Goal: Task Accomplishment & Management: Use online tool/utility

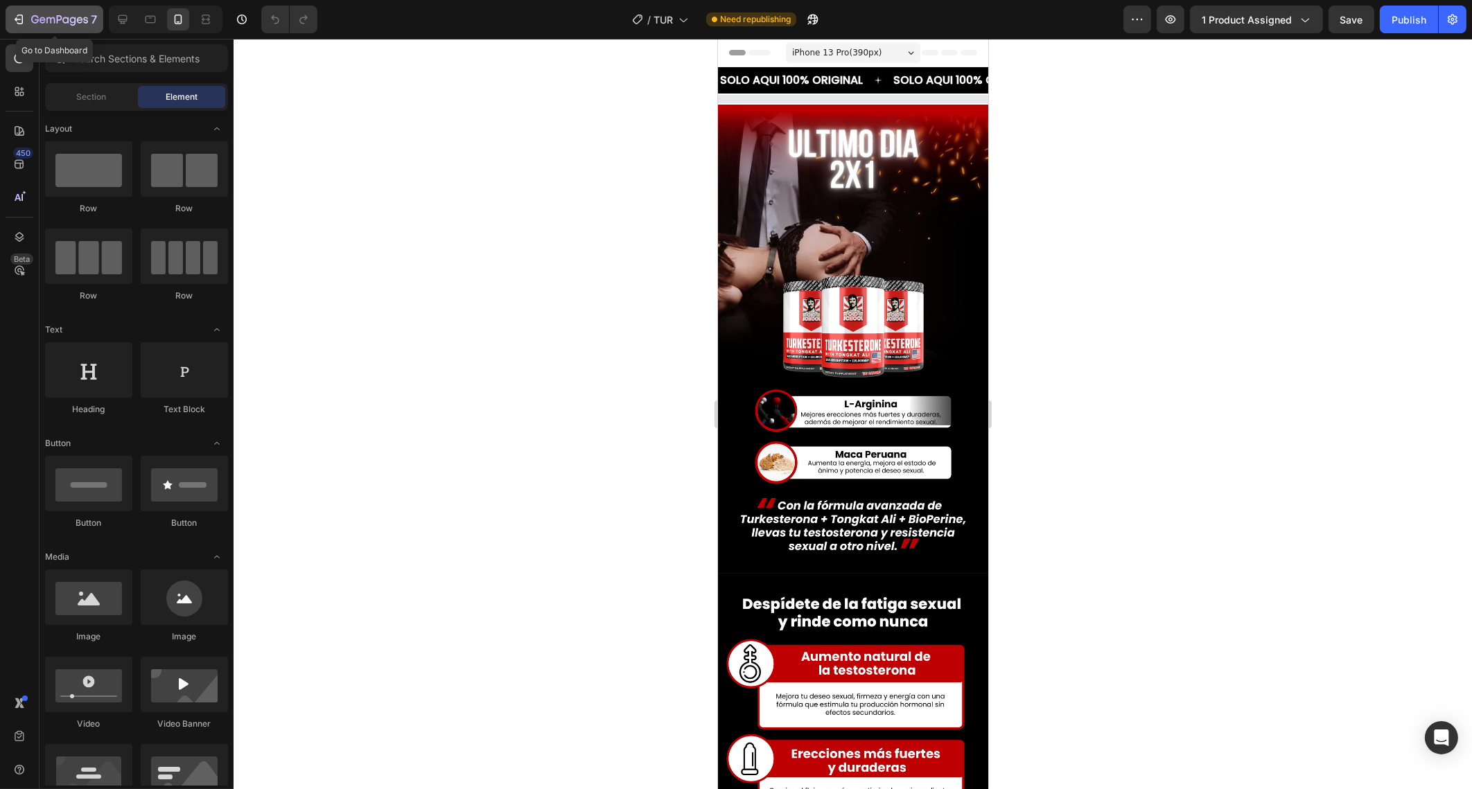
click at [31, 19] on icon "button" at bounding box center [35, 19] width 8 height 8
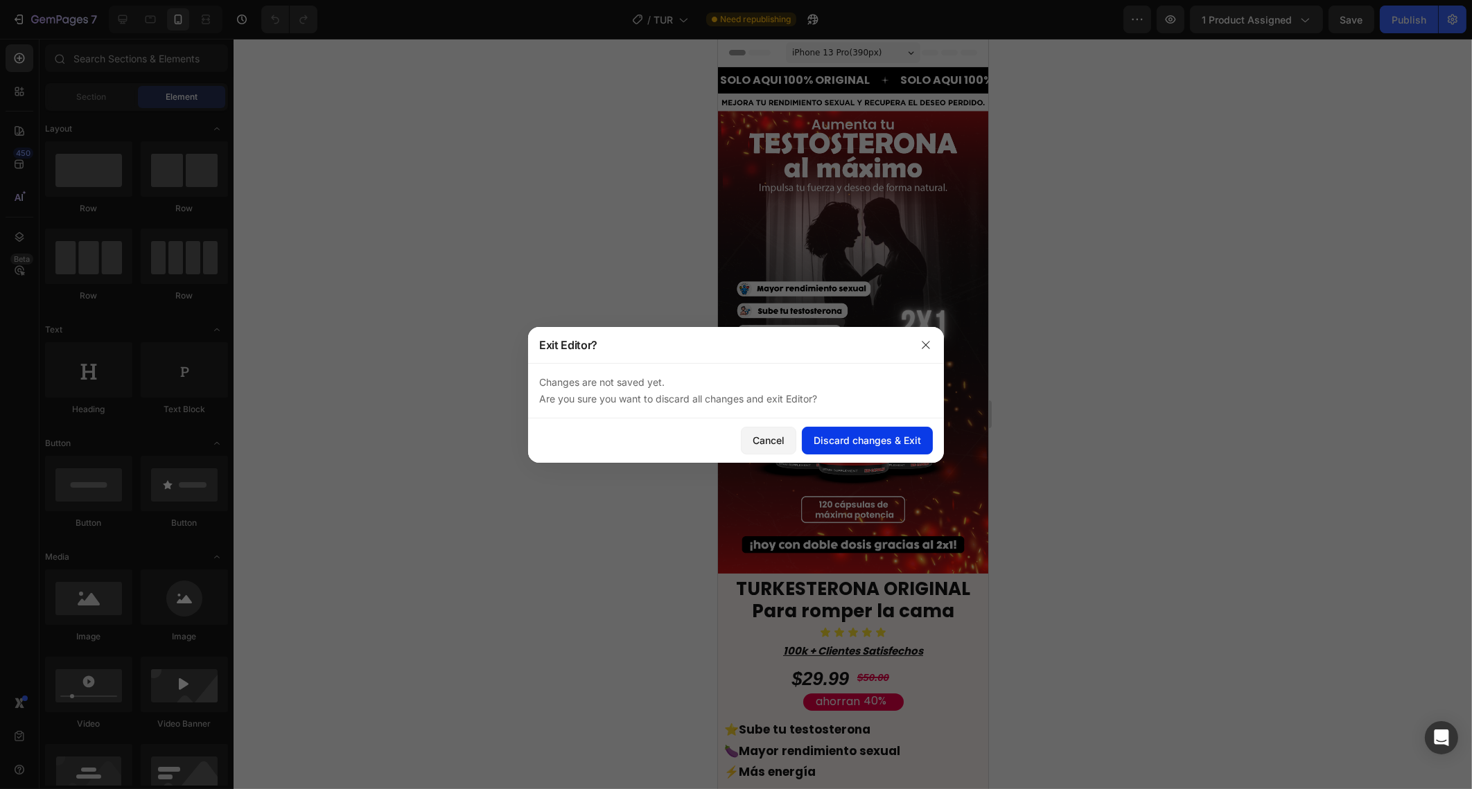
click at [875, 431] on button "Discard changes & Exit" at bounding box center [867, 441] width 131 height 28
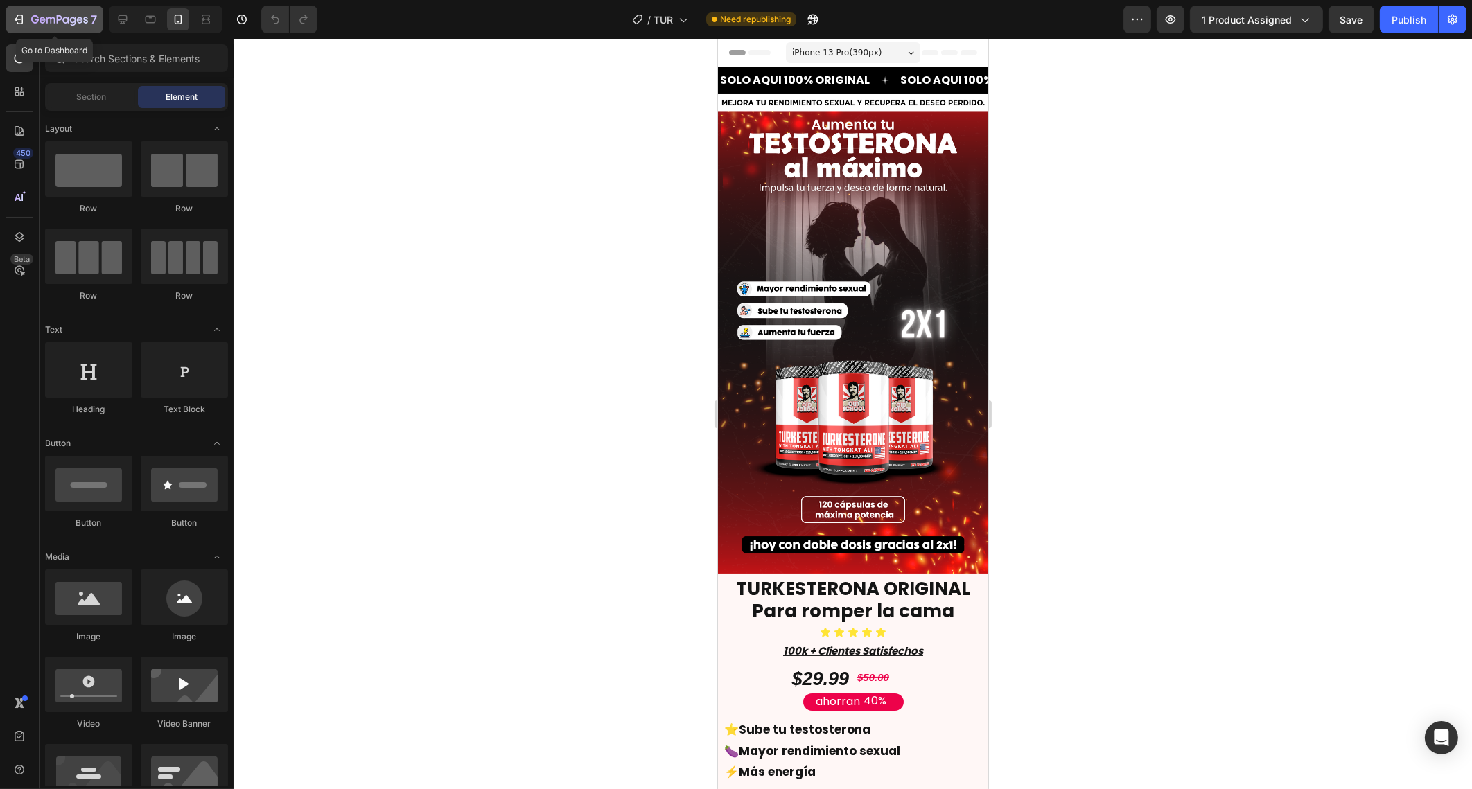
click at [24, 21] on icon "button" at bounding box center [19, 19] width 14 height 14
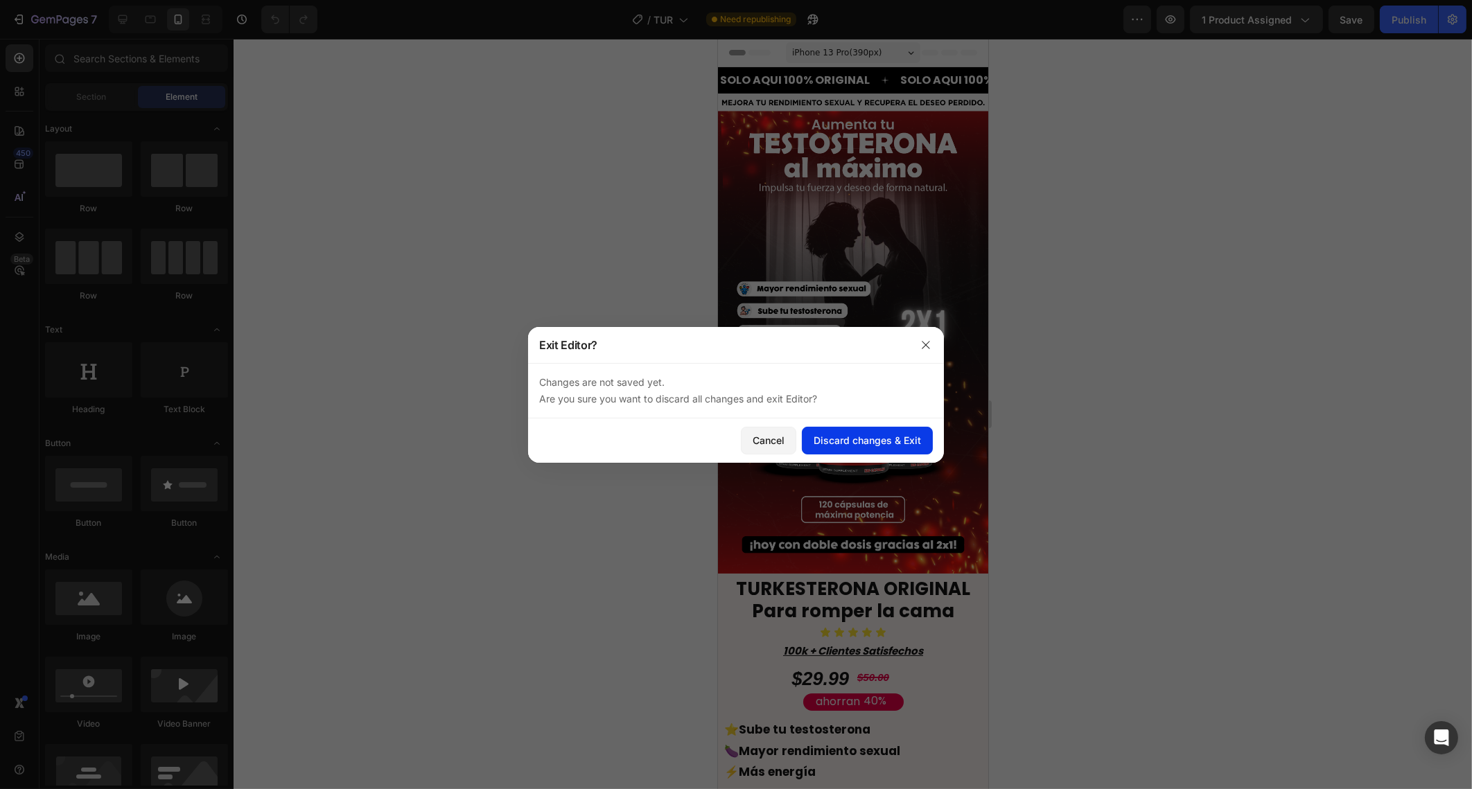
click at [839, 441] on div "Discard changes & Exit" at bounding box center [867, 440] width 107 height 15
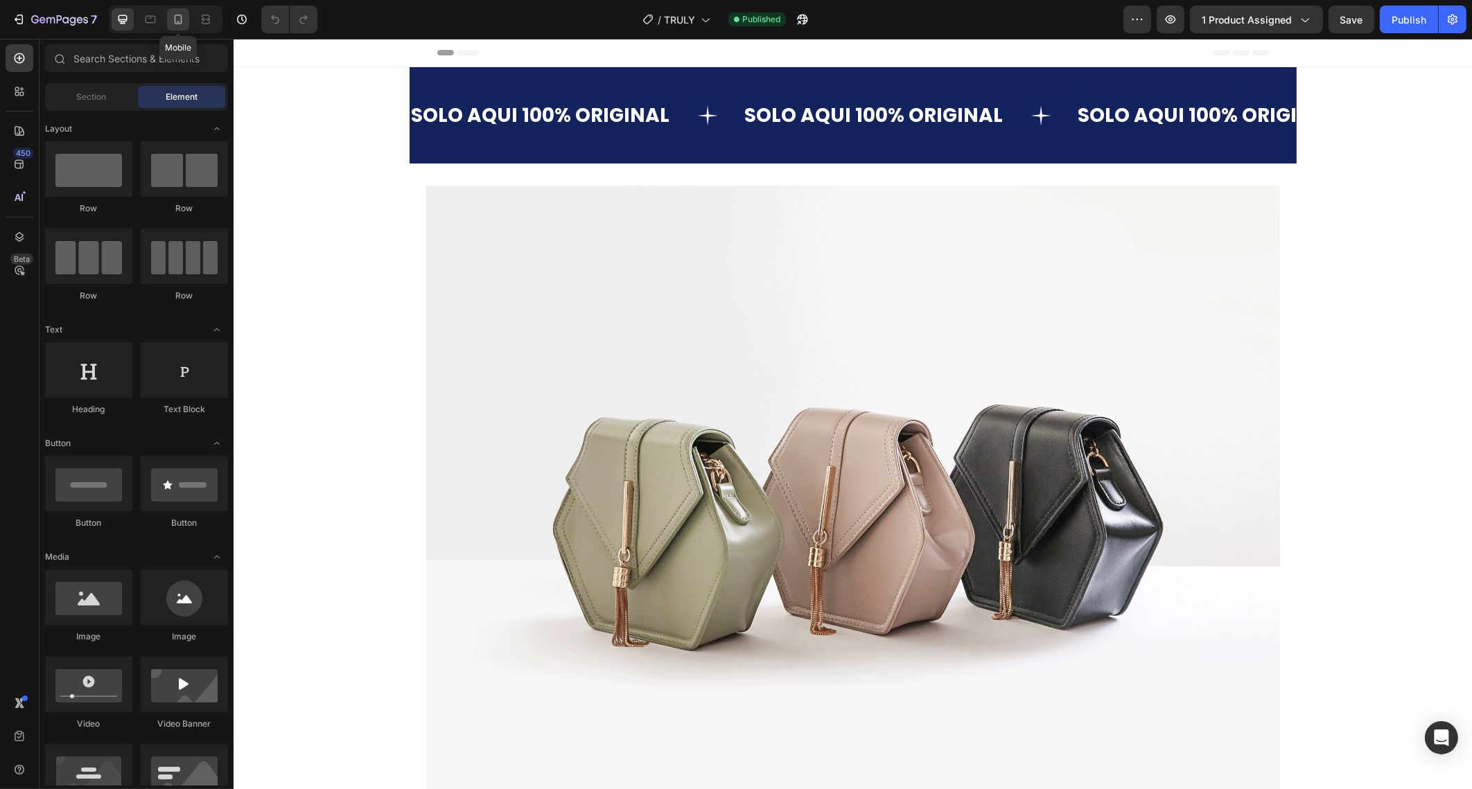
click at [173, 21] on icon at bounding box center [178, 19] width 14 height 14
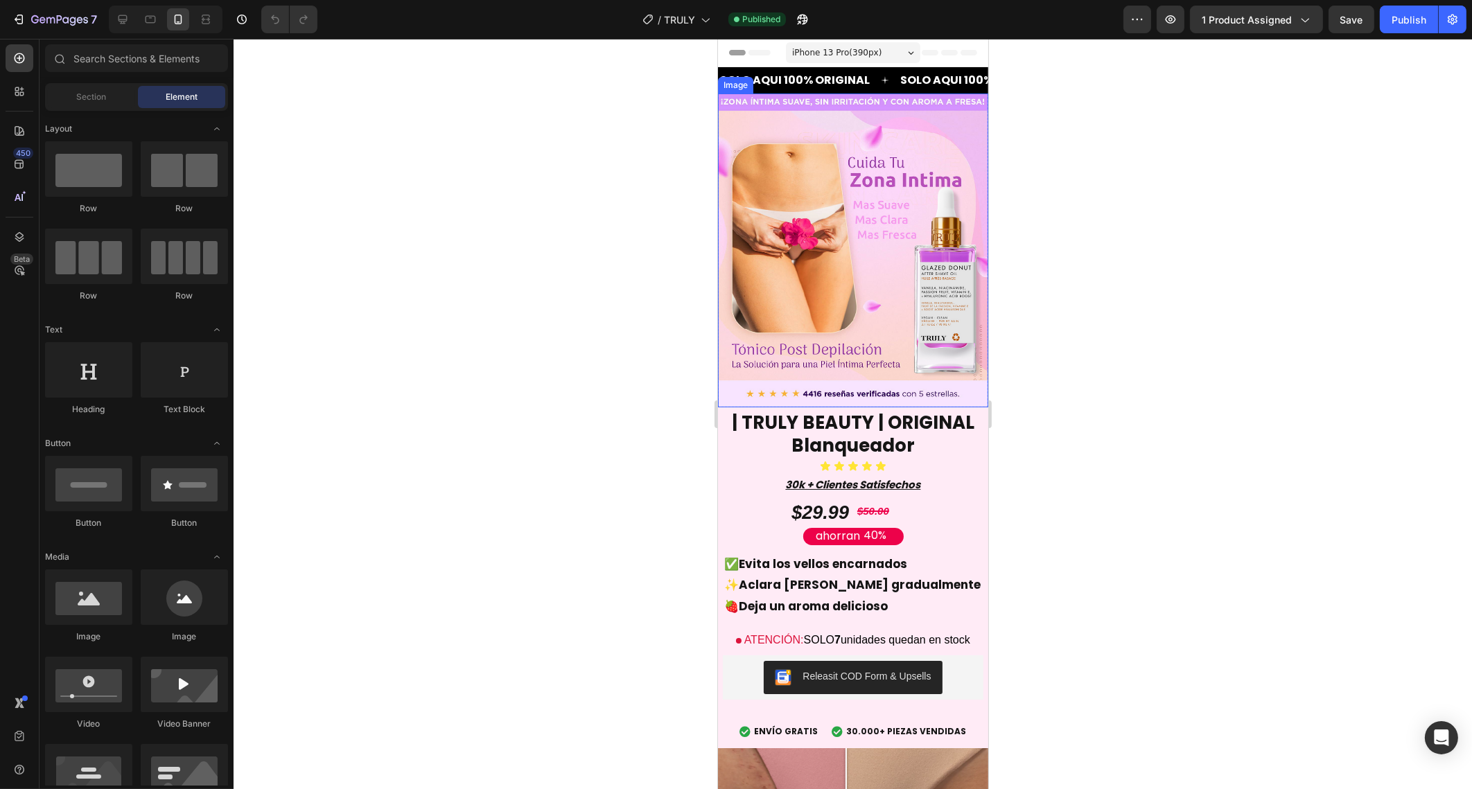
click at [823, 261] on img at bounding box center [852, 251] width 270 height 314
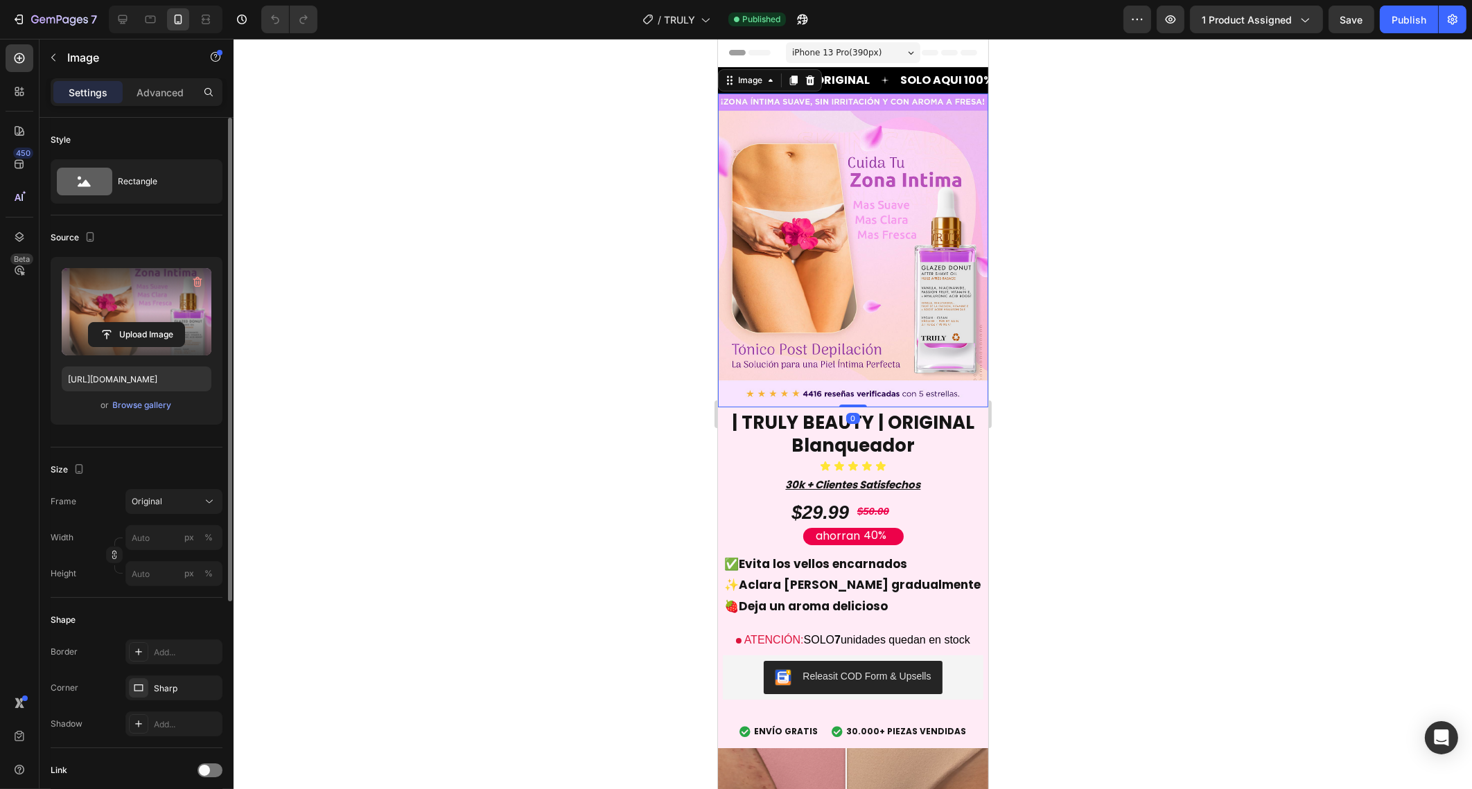
click at [139, 308] on label at bounding box center [137, 311] width 150 height 87
click at [139, 323] on input "file" at bounding box center [137, 335] width 96 height 24
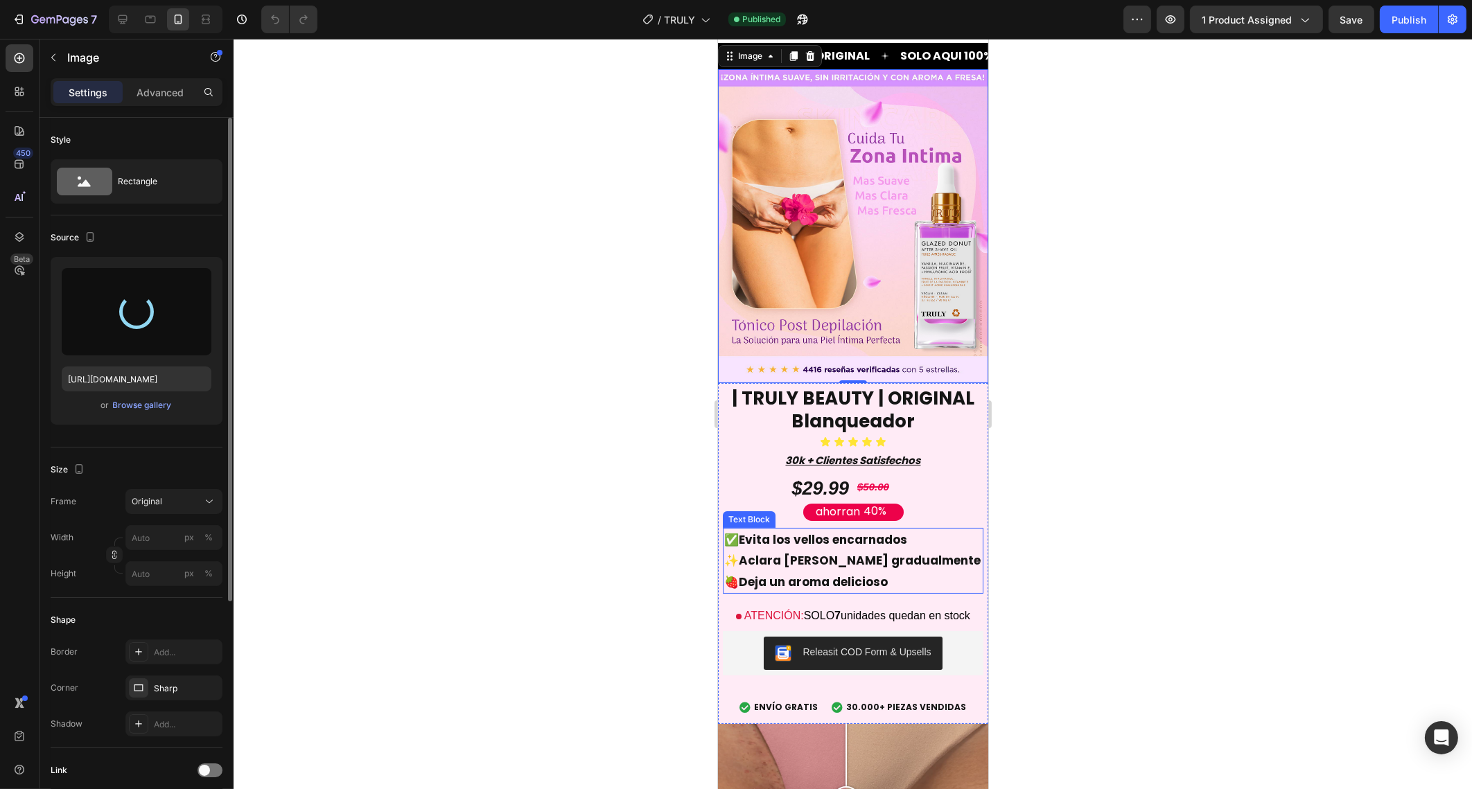
scroll to position [20, 0]
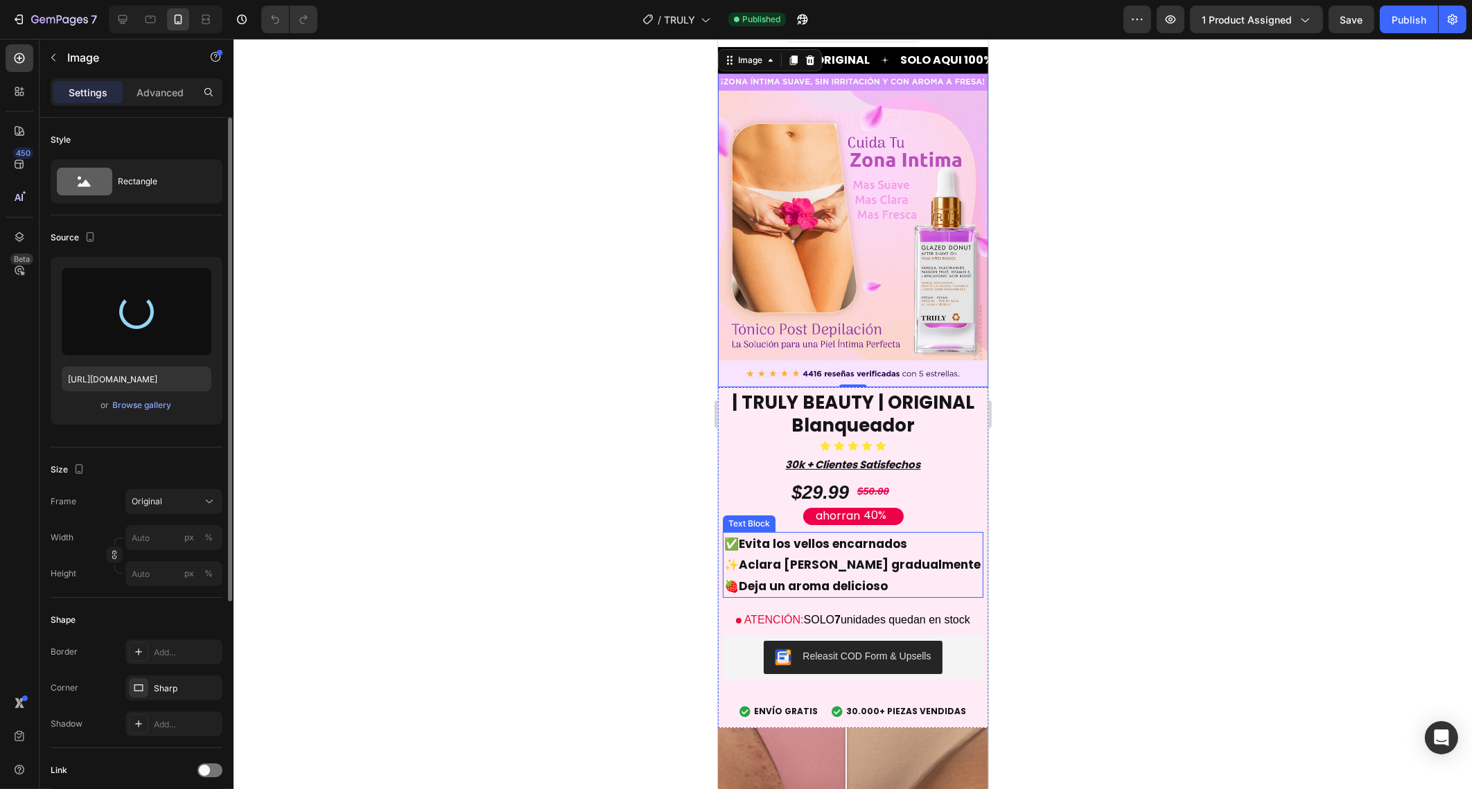
type input "https://cdn.shopify.com/s/files/1/0665/1654/9769/files/gempages_581130332569338…"
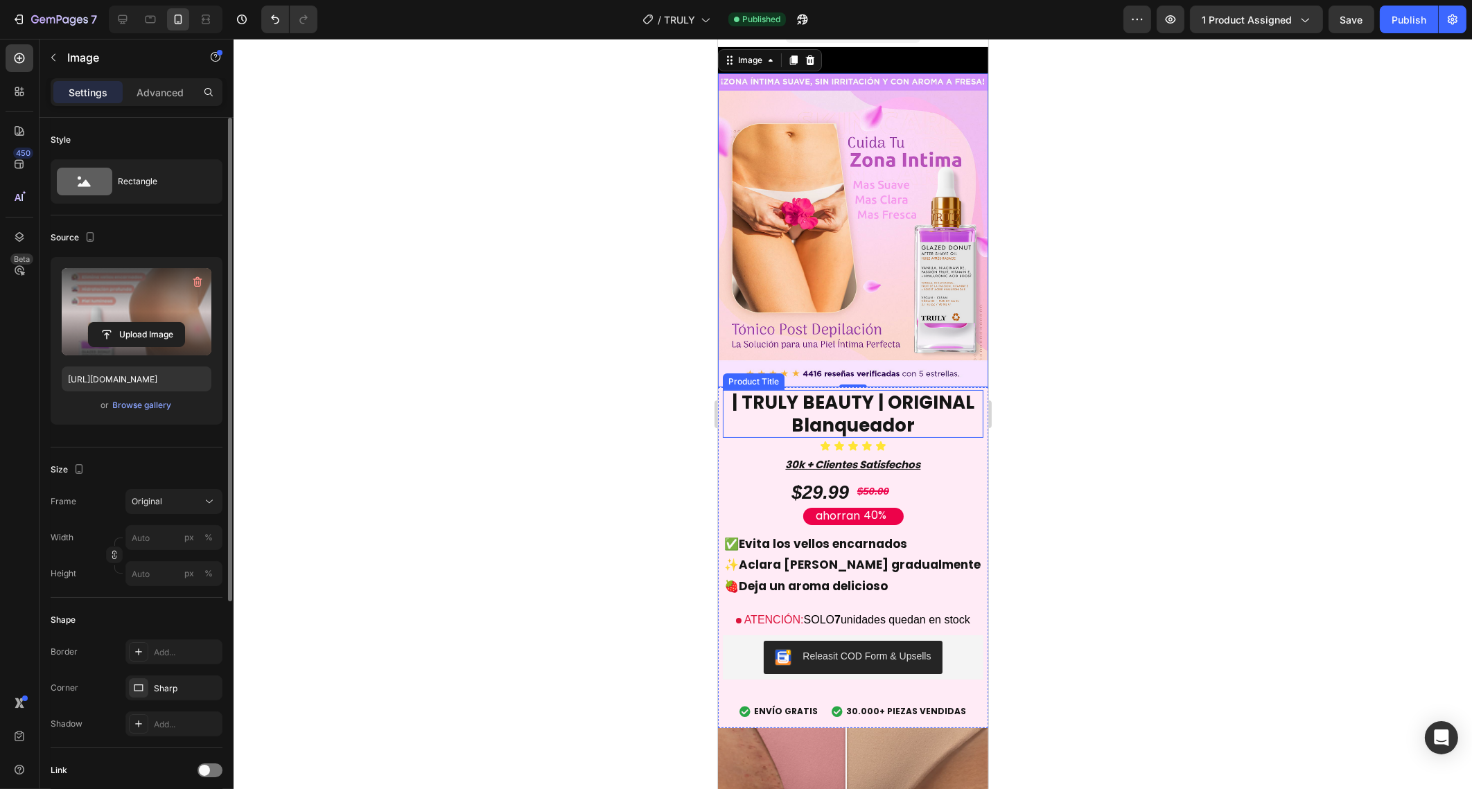
scroll to position [184, 0]
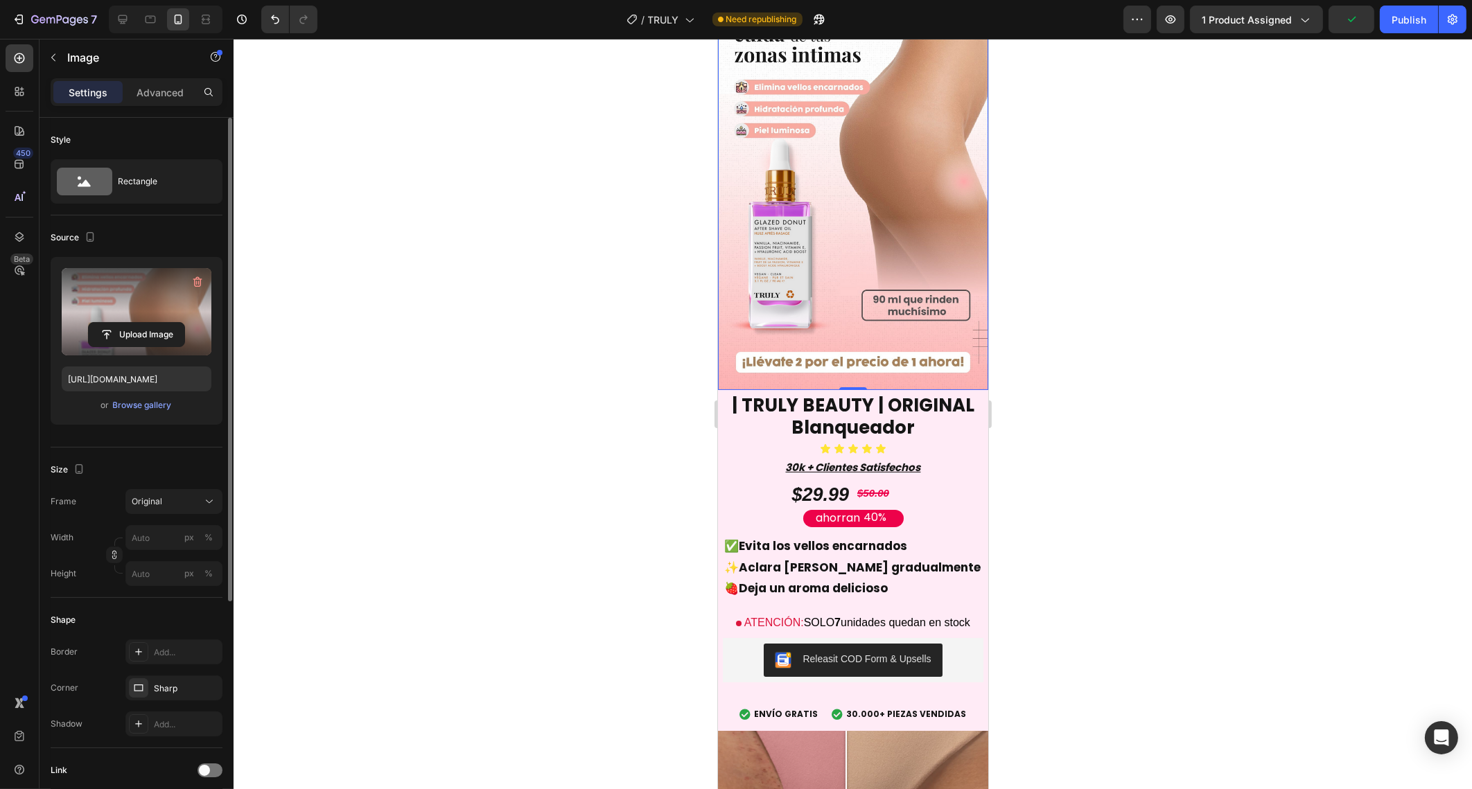
click at [1116, 439] on div at bounding box center [853, 414] width 1238 height 751
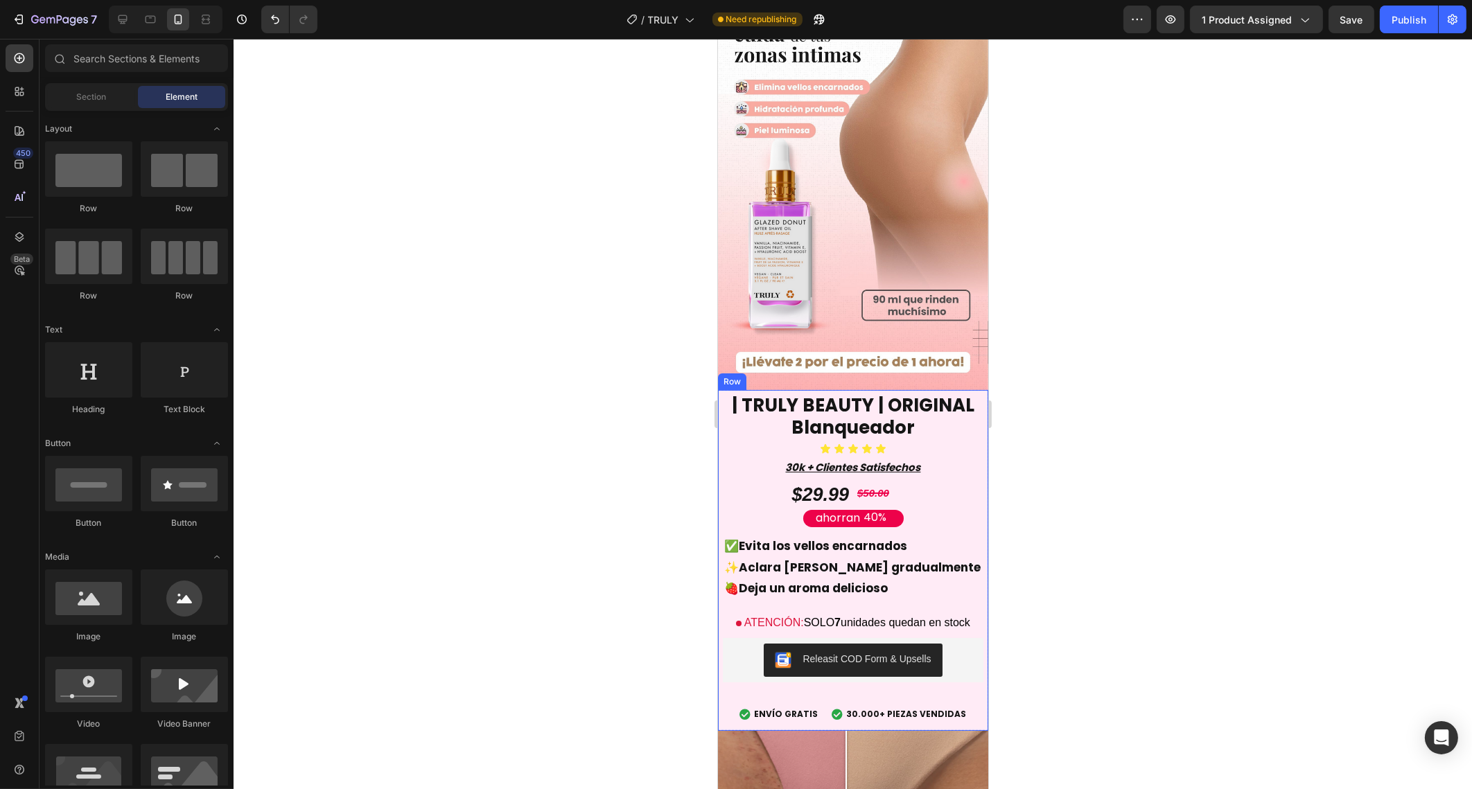
click at [722, 665] on div "| TRULY BEAUTY | ORIGINAL Blanqueador Product Title Icon Icon Icon Icon Icon Ic…" at bounding box center [852, 560] width 261 height 341
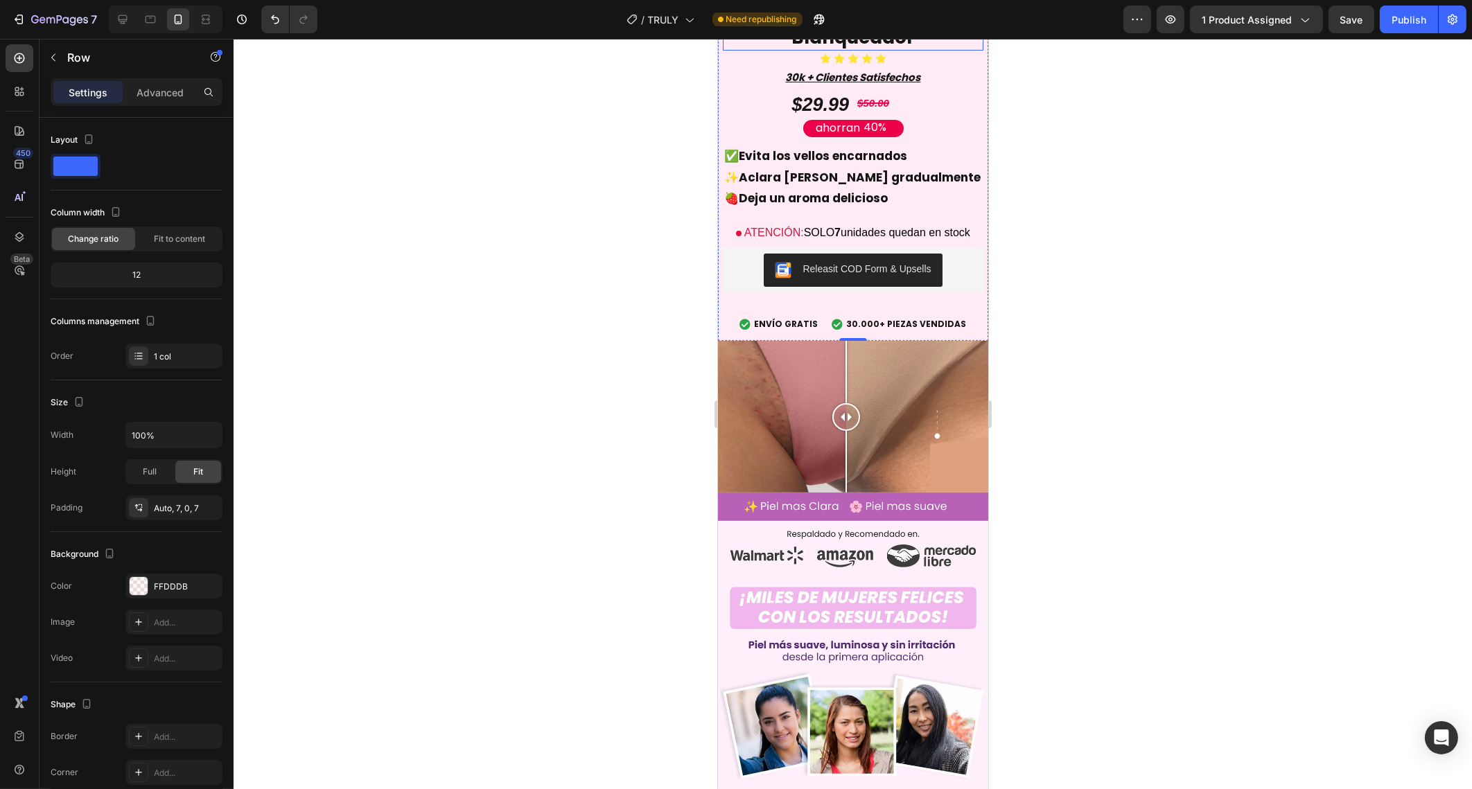
scroll to position [563, 0]
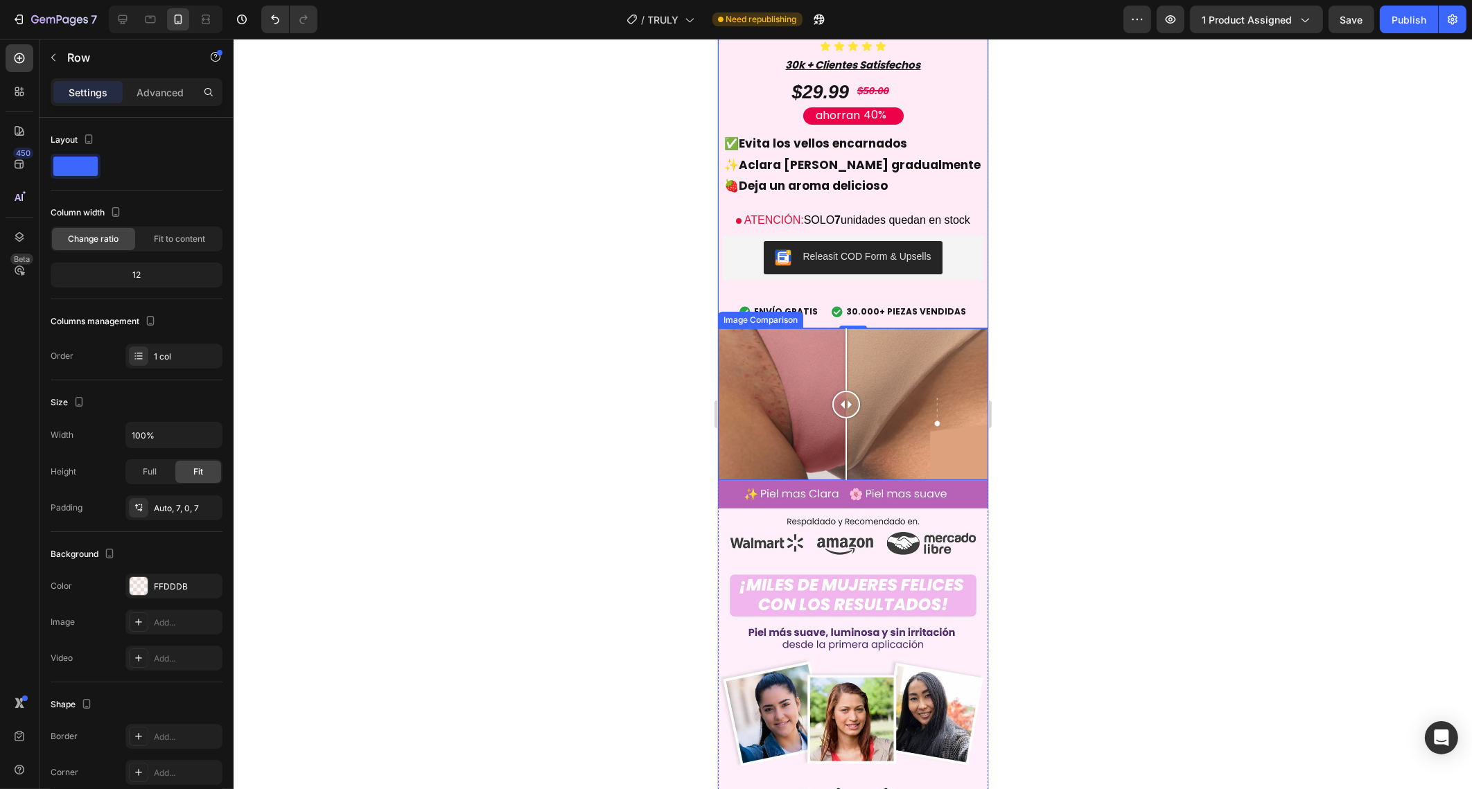
click at [793, 355] on div at bounding box center [852, 404] width 270 height 152
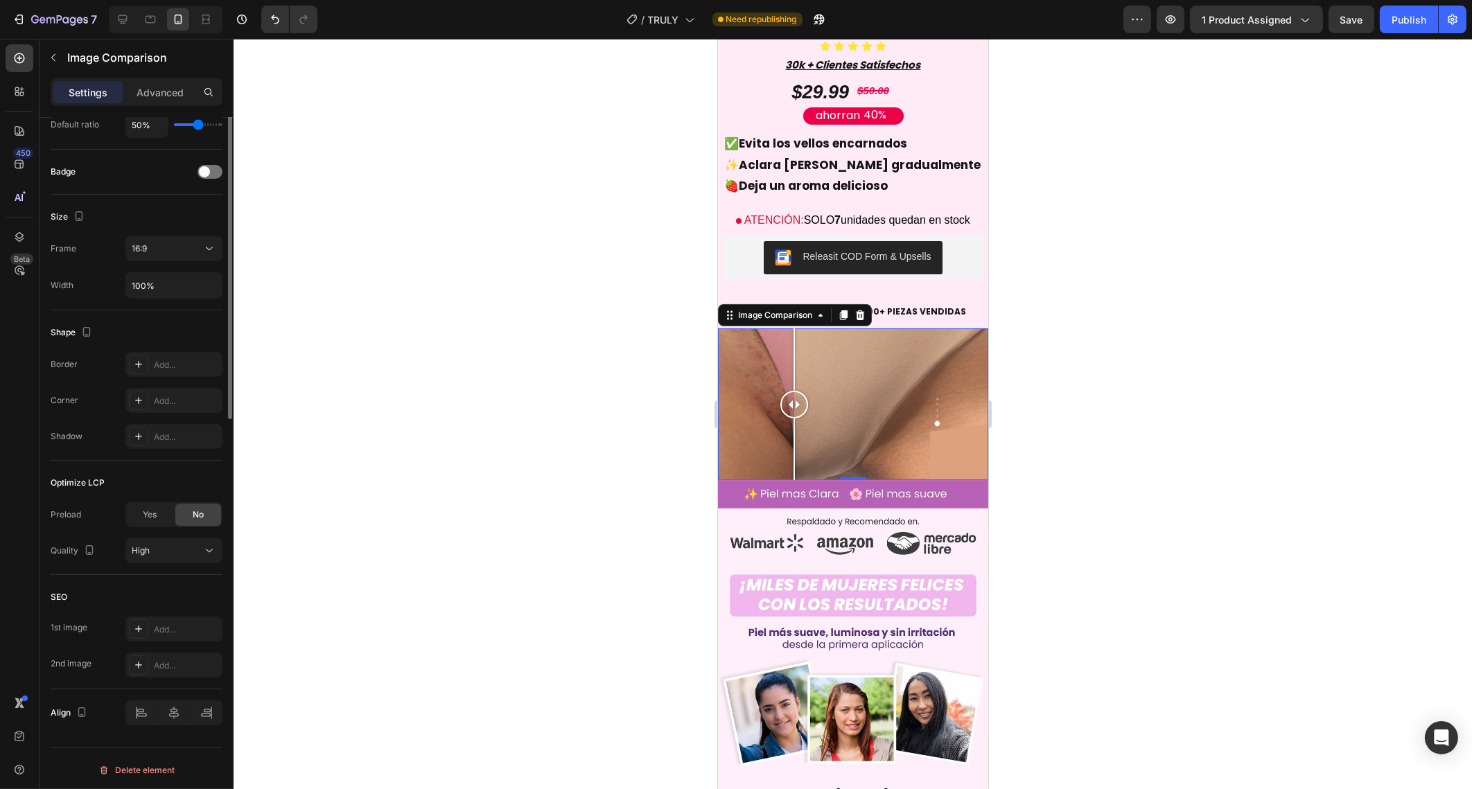
scroll to position [0, 0]
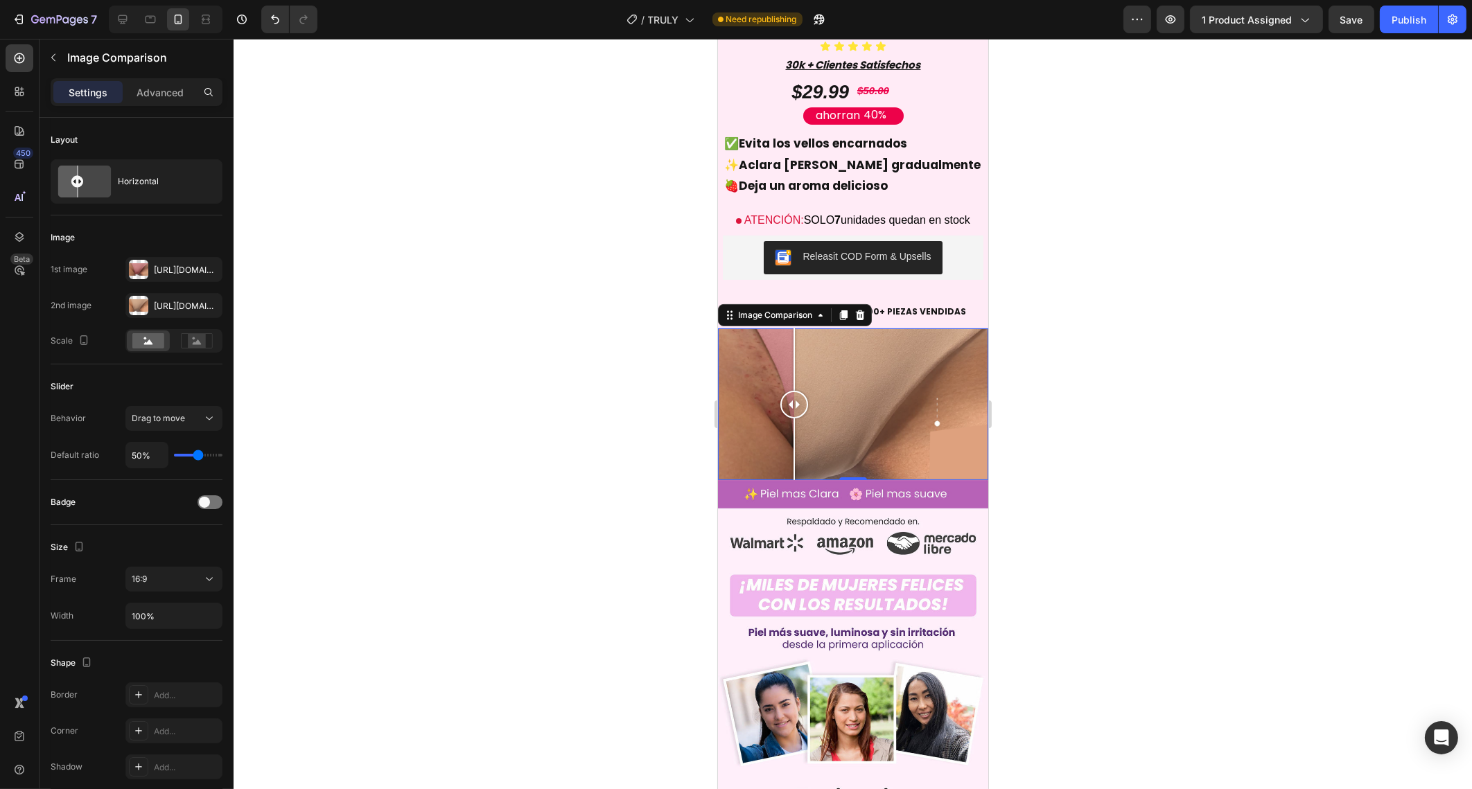
click at [841, 412] on div at bounding box center [852, 404] width 270 height 152
click at [267, 22] on button "Undo/Redo" at bounding box center [275, 20] width 28 height 28
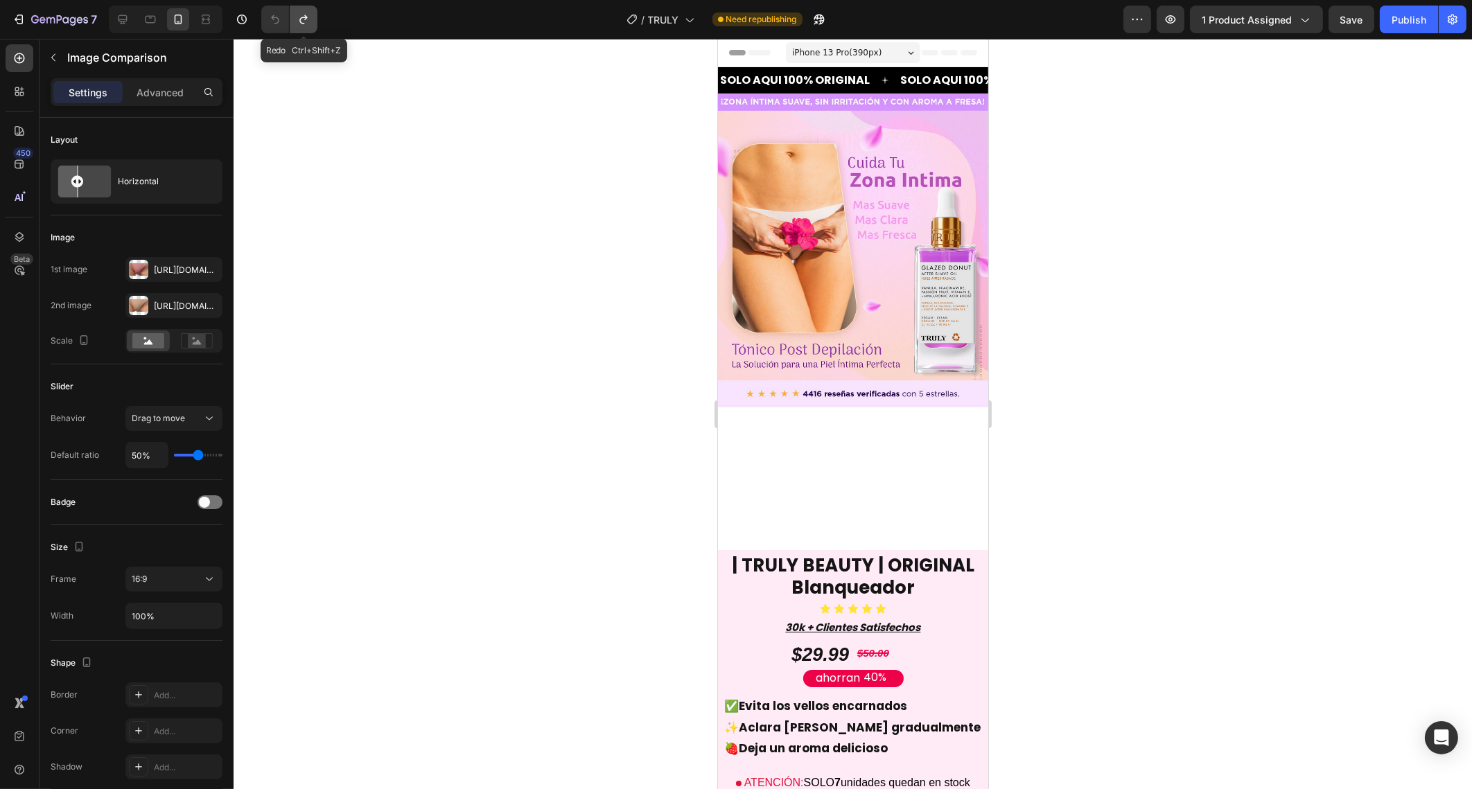
click at [301, 17] on icon "Undo/Redo" at bounding box center [304, 19] width 14 height 14
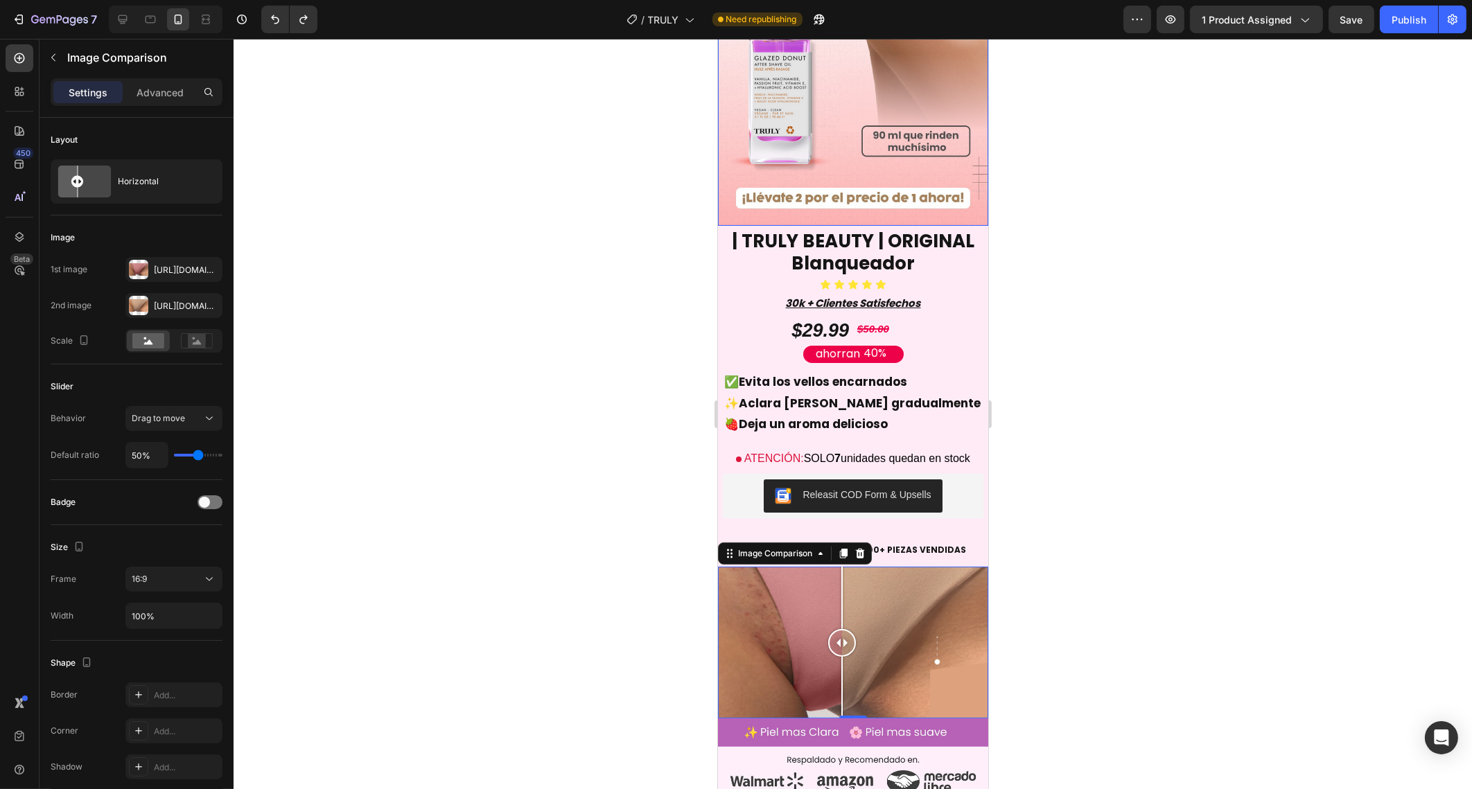
scroll to position [354, 0]
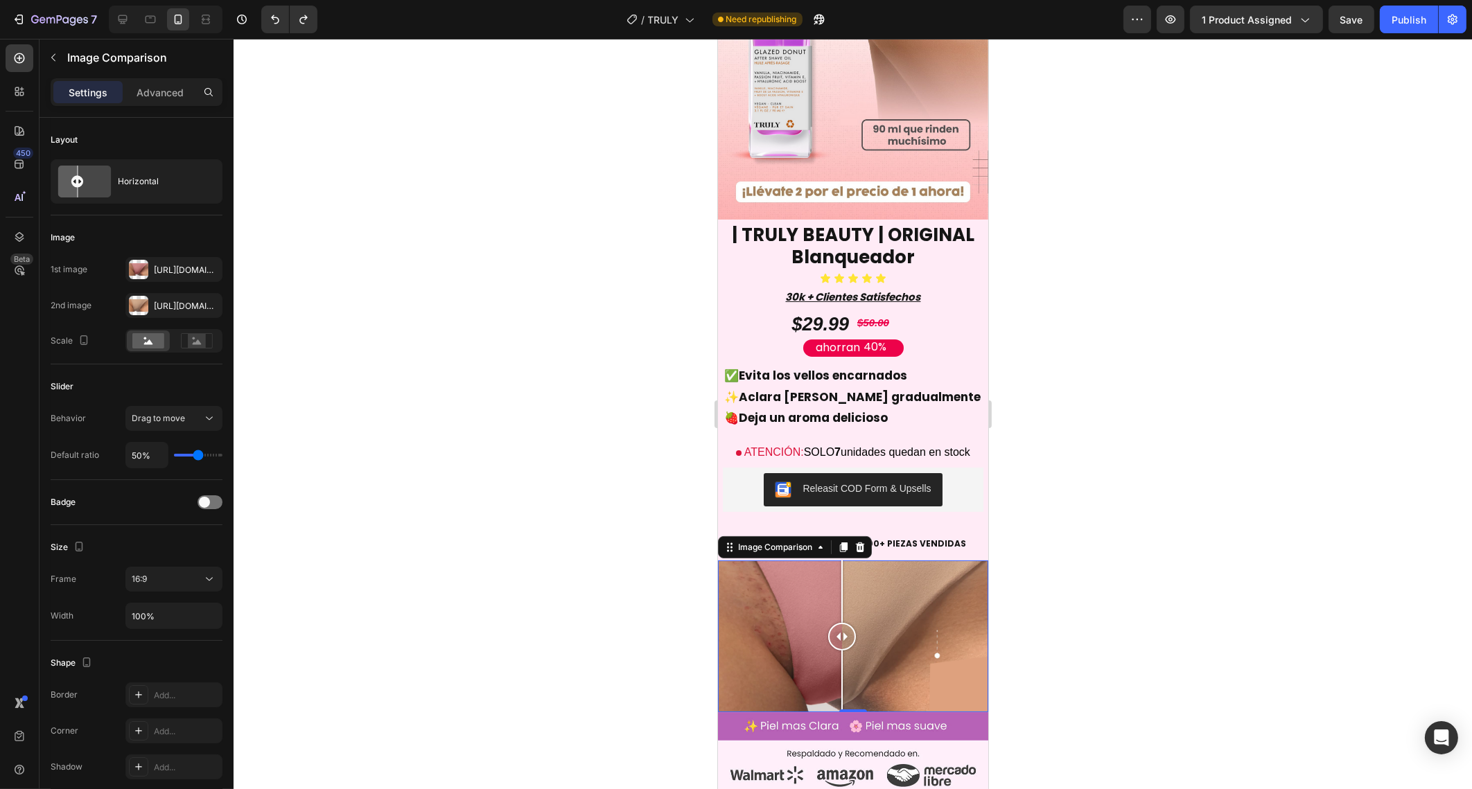
click at [773, 603] on div at bounding box center [852, 637] width 270 height 152
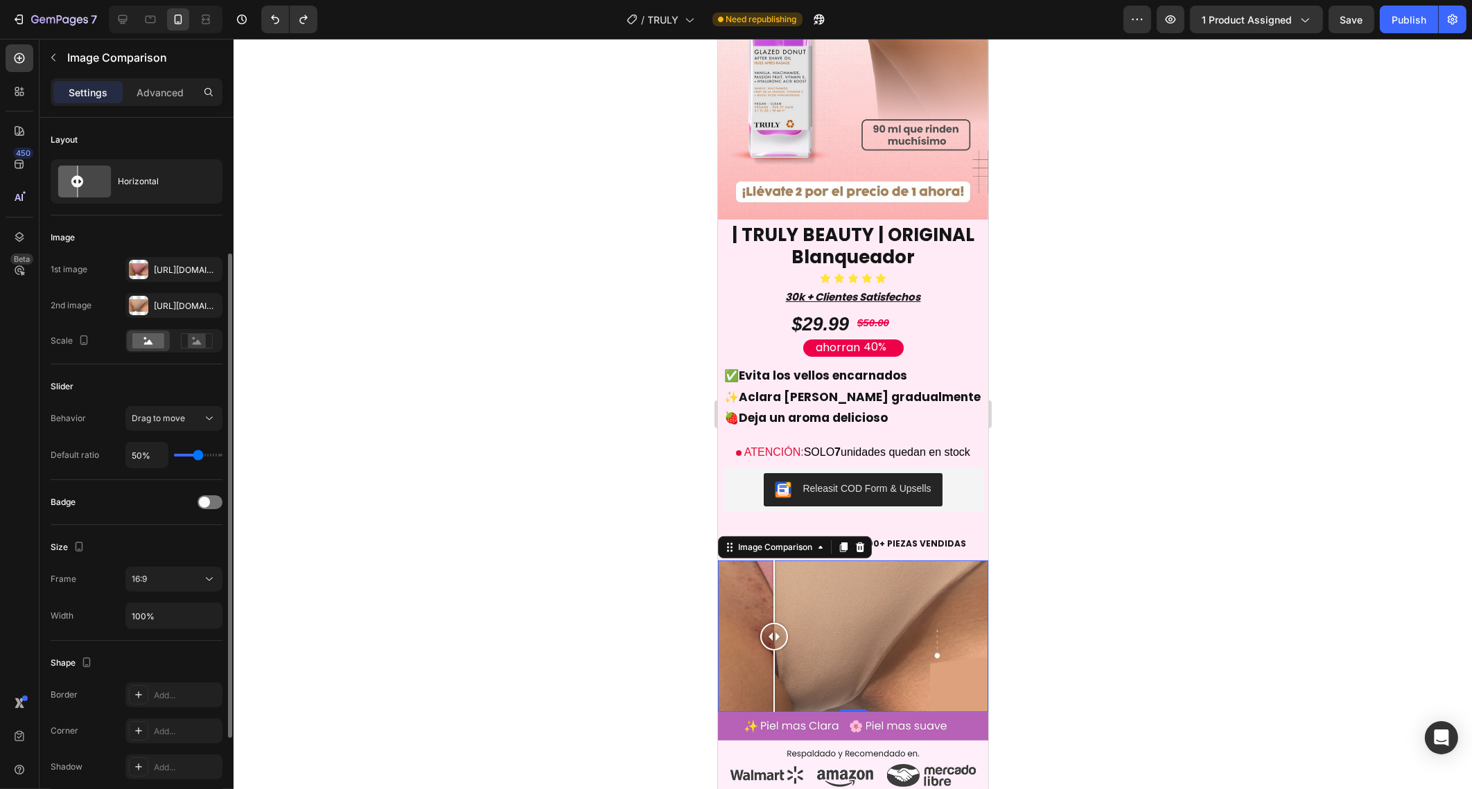
scroll to position [331, 0]
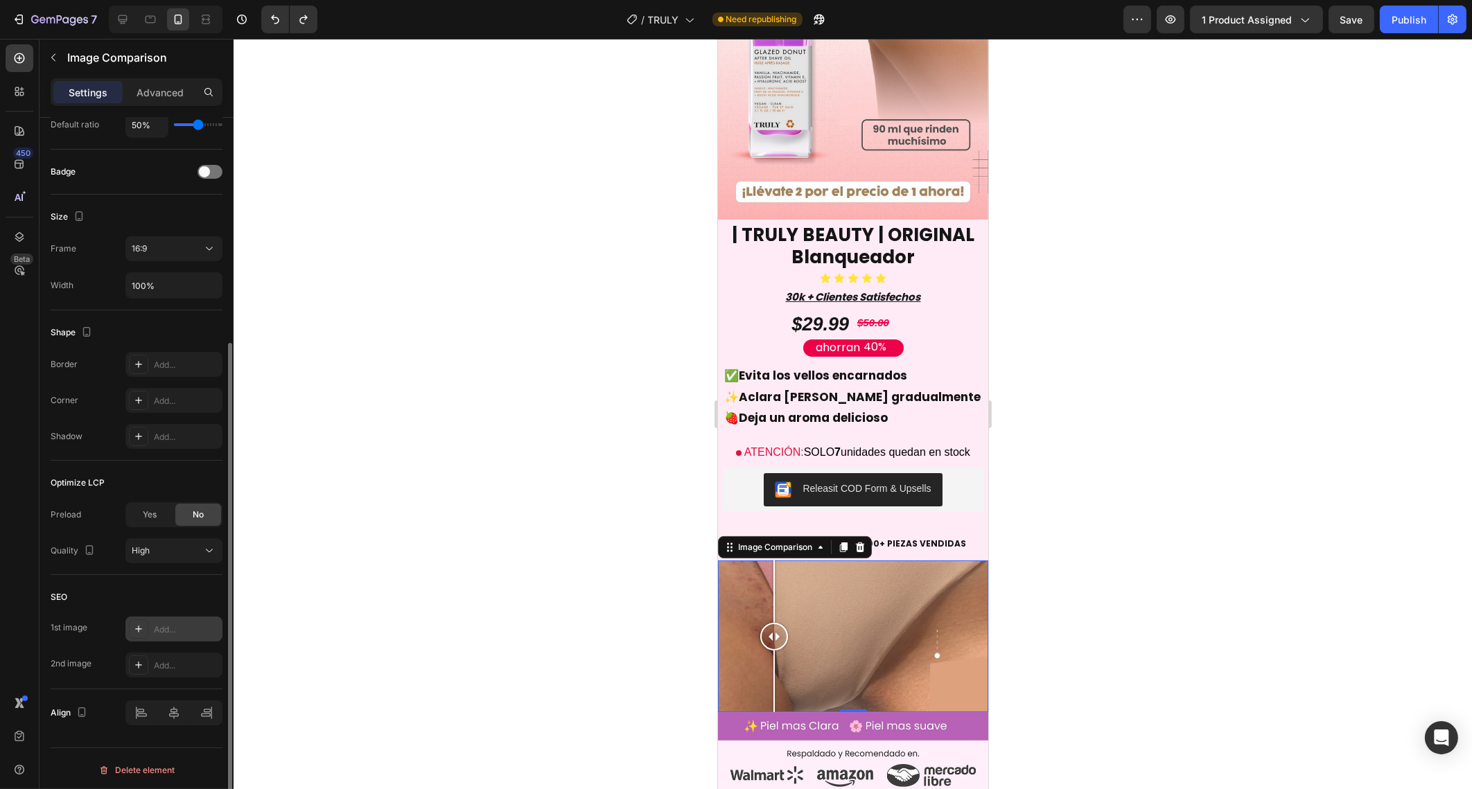
click at [165, 627] on div "Add..." at bounding box center [186, 630] width 65 height 12
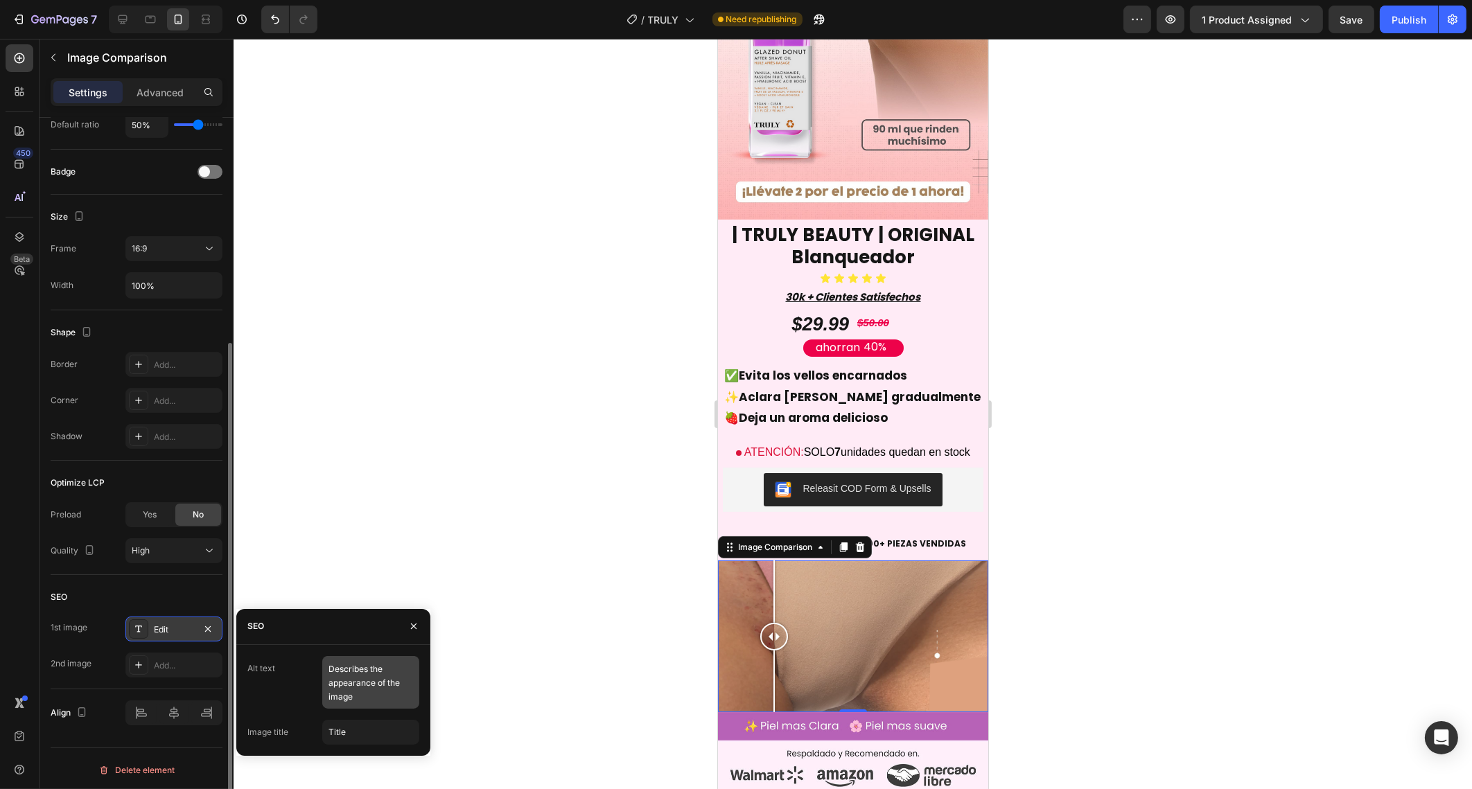
scroll to position [1, 0]
click at [412, 625] on icon "button" at bounding box center [414, 627] width 6 height 6
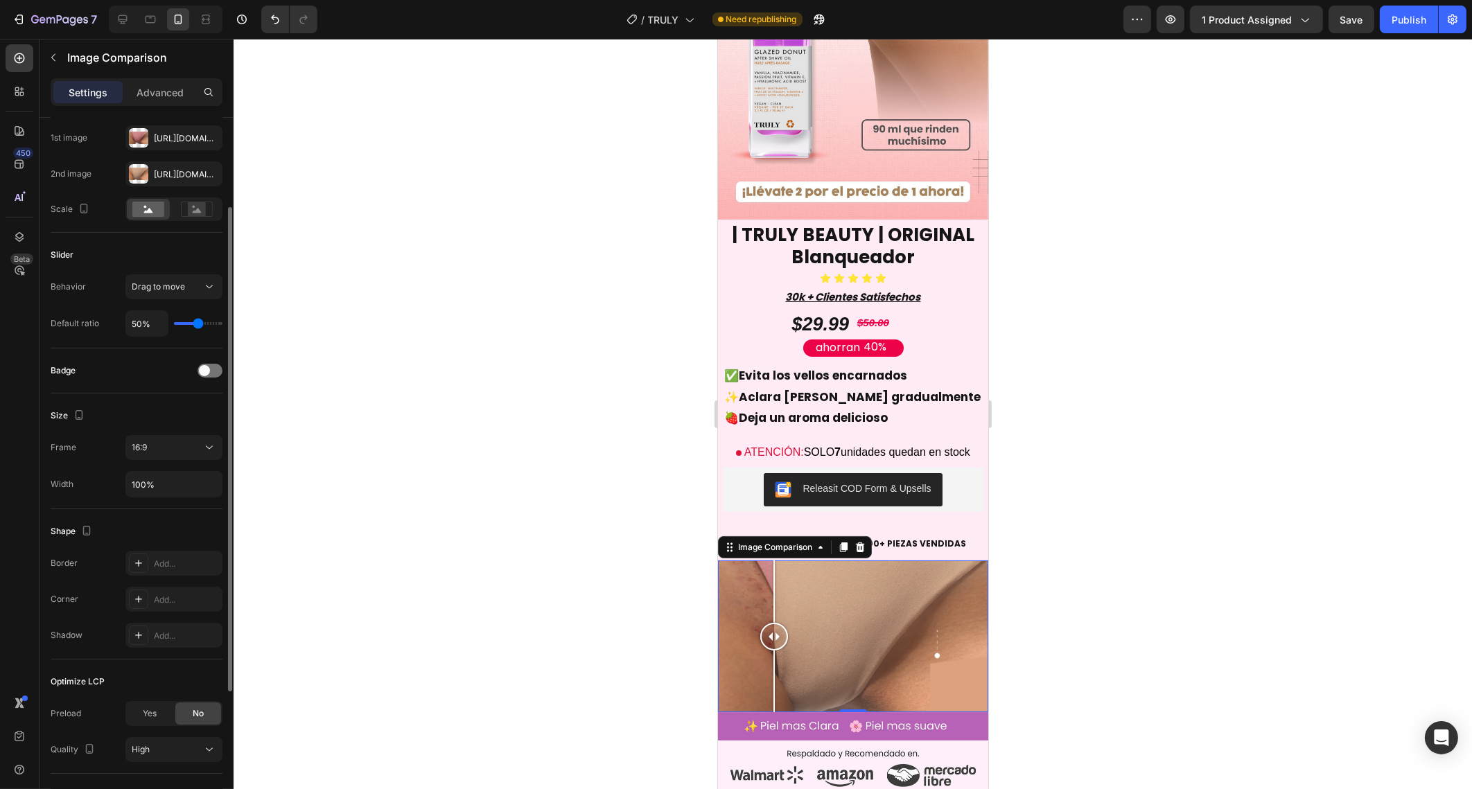
scroll to position [0, 0]
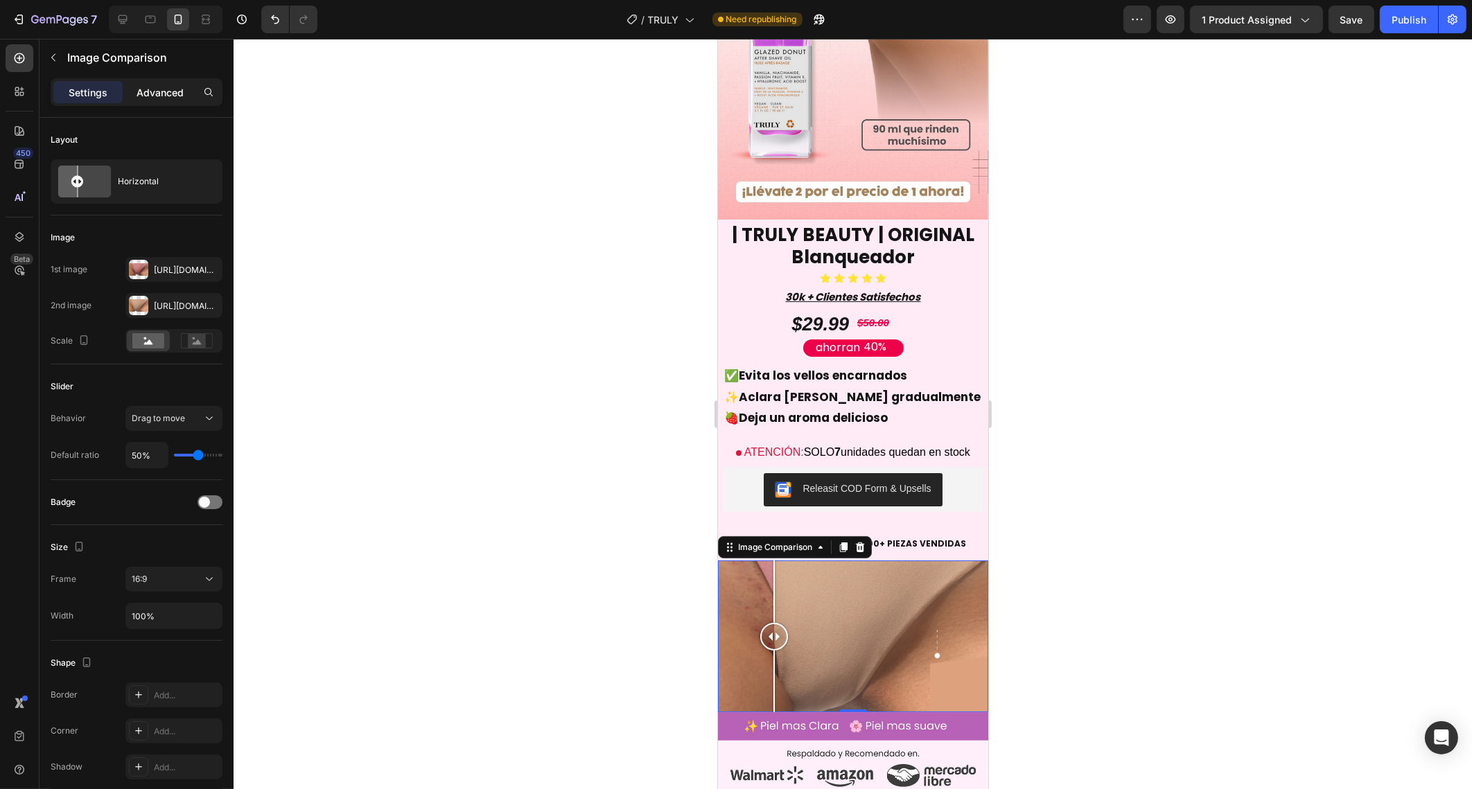
click at [159, 91] on p "Advanced" at bounding box center [160, 92] width 47 height 15
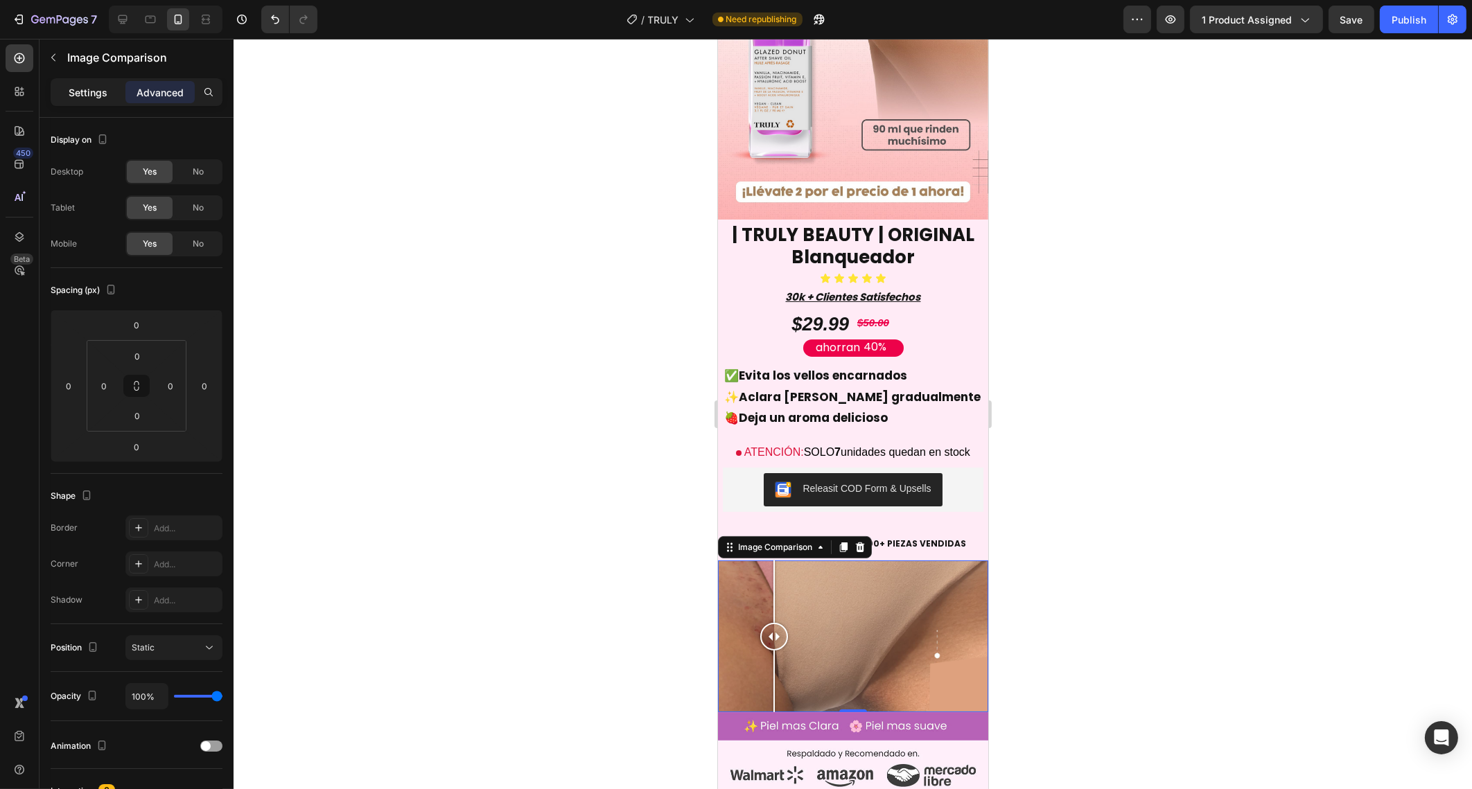
click at [95, 94] on p "Settings" at bounding box center [88, 92] width 39 height 15
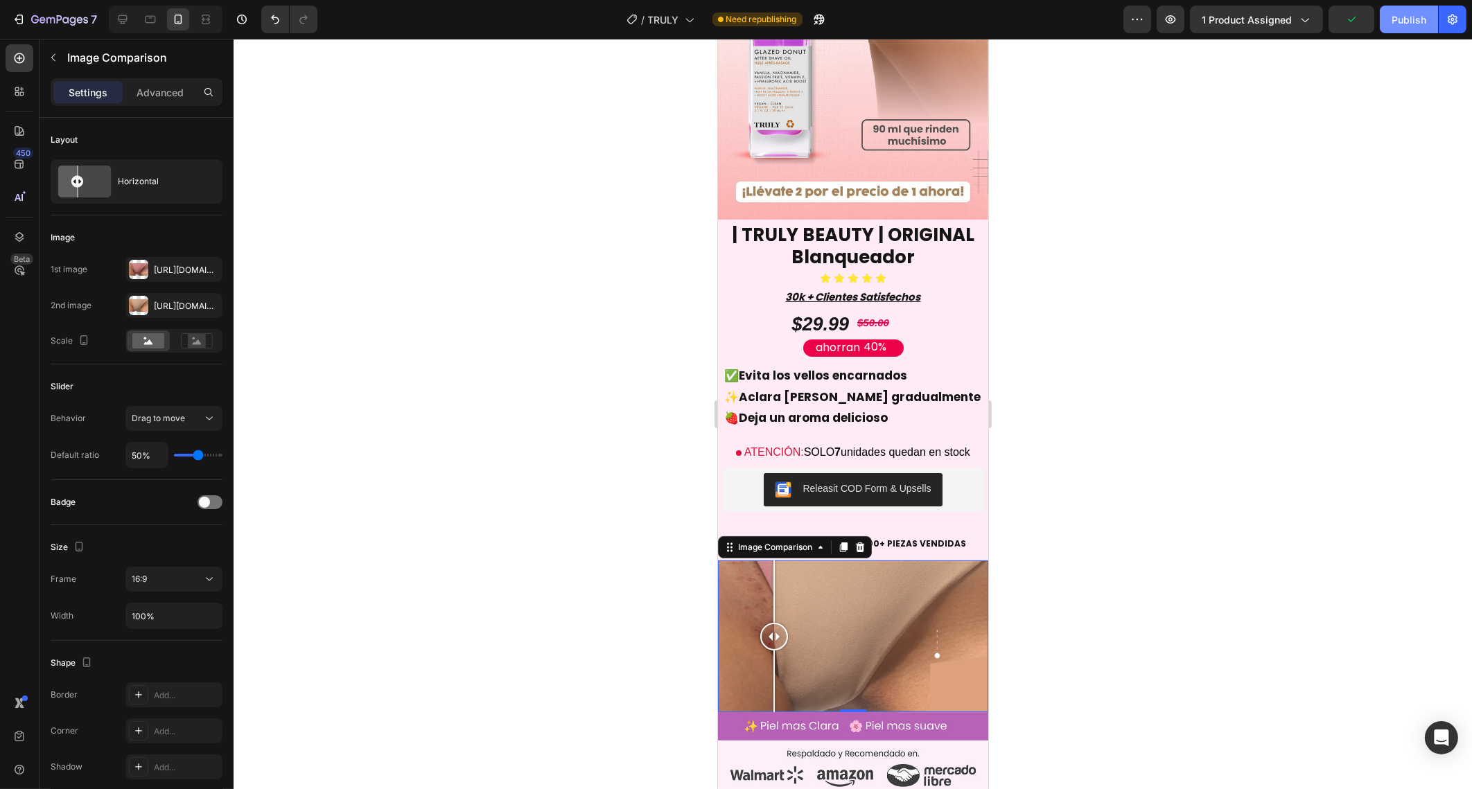
click at [1416, 17] on div "Publish" at bounding box center [1409, 19] width 35 height 15
